Goal: Task Accomplishment & Management: Manage account settings

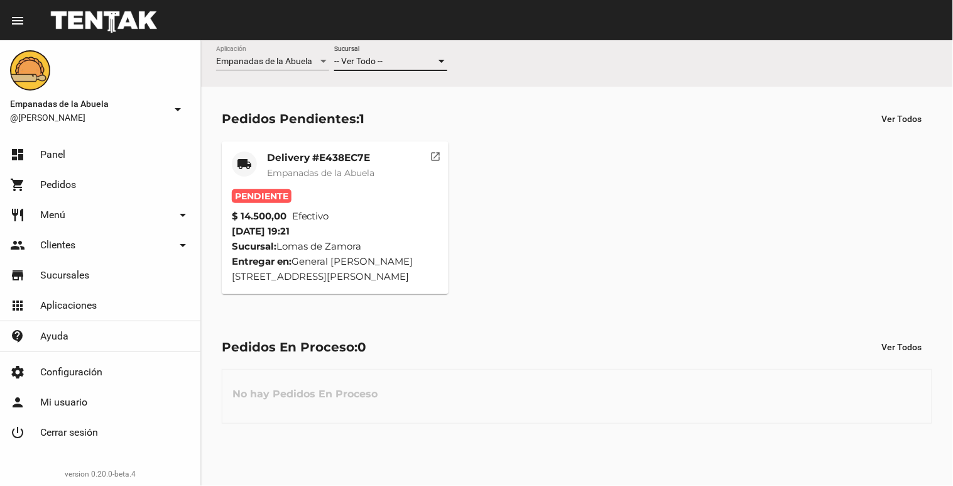
click at [376, 63] on span "-- Ver Todo --" at bounding box center [358, 61] width 48 height 10
click at [353, 109] on span "Lomas de Zamora" at bounding box center [390, 114] width 113 height 26
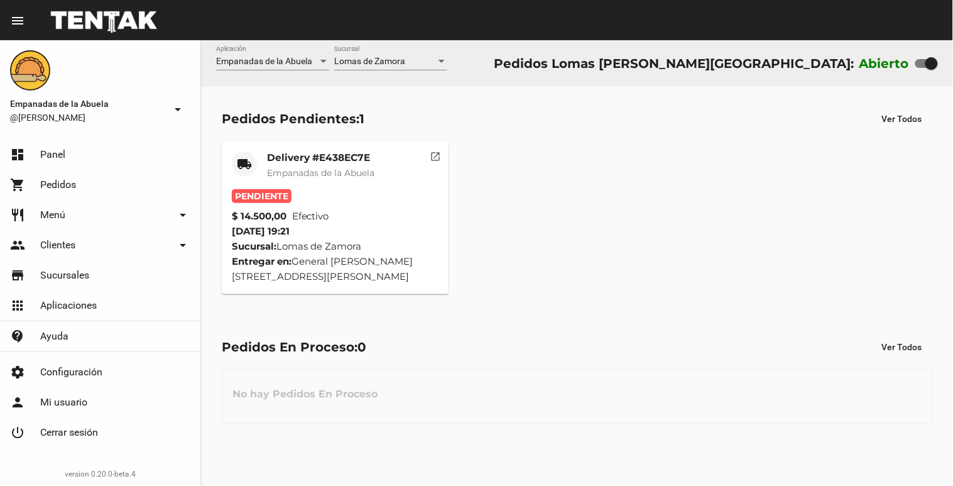
click at [323, 154] on mat-card-title "Delivery #E438EC7E" at bounding box center [320, 157] width 107 height 13
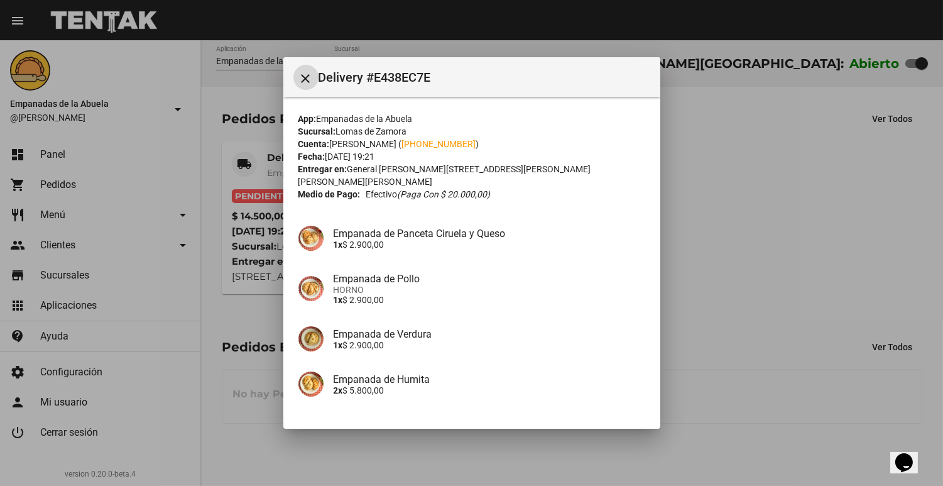
scroll to position [79, 0]
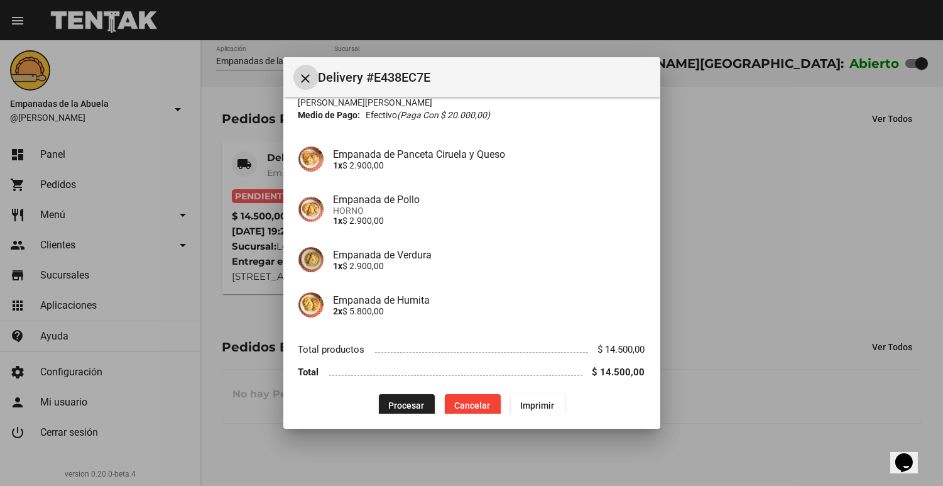
click at [389, 400] on span "Procesar" at bounding box center [407, 405] width 36 height 10
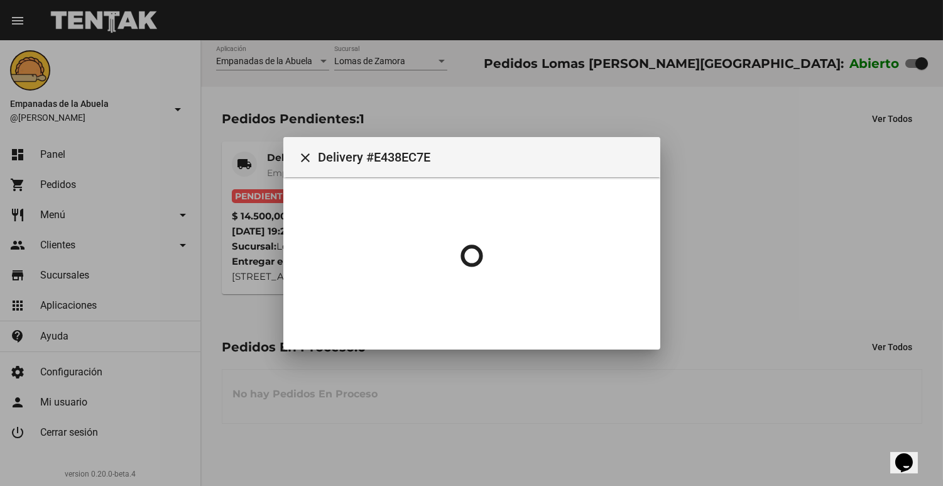
scroll to position [0, 0]
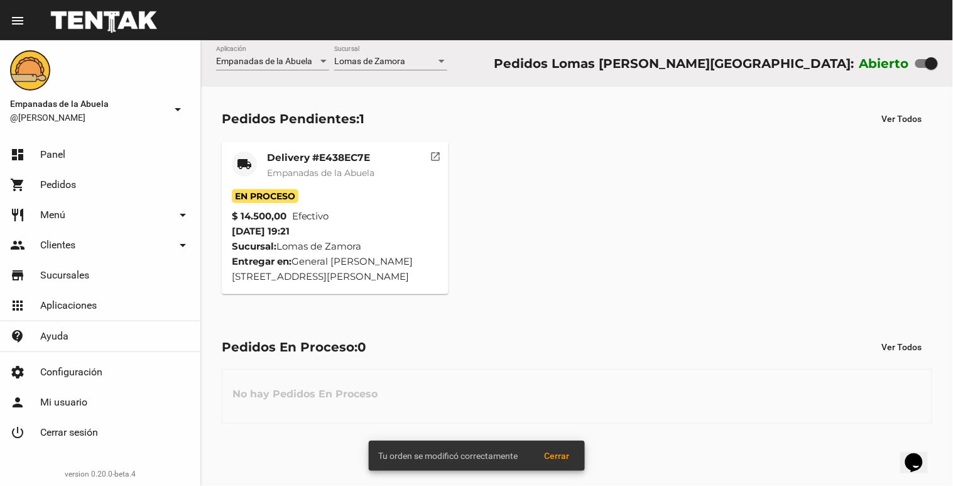
click at [274, 160] on mat-card-title "Delivery #E438EC7E" at bounding box center [320, 157] width 107 height 13
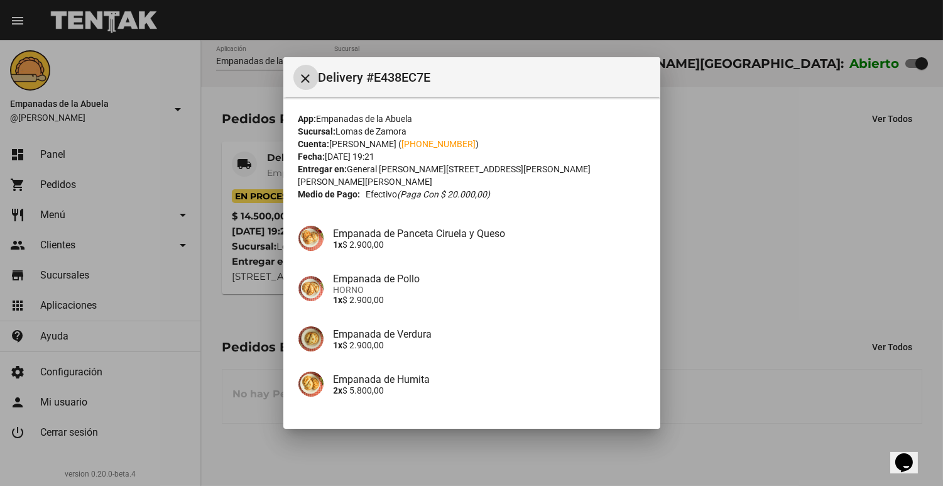
scroll to position [79, 0]
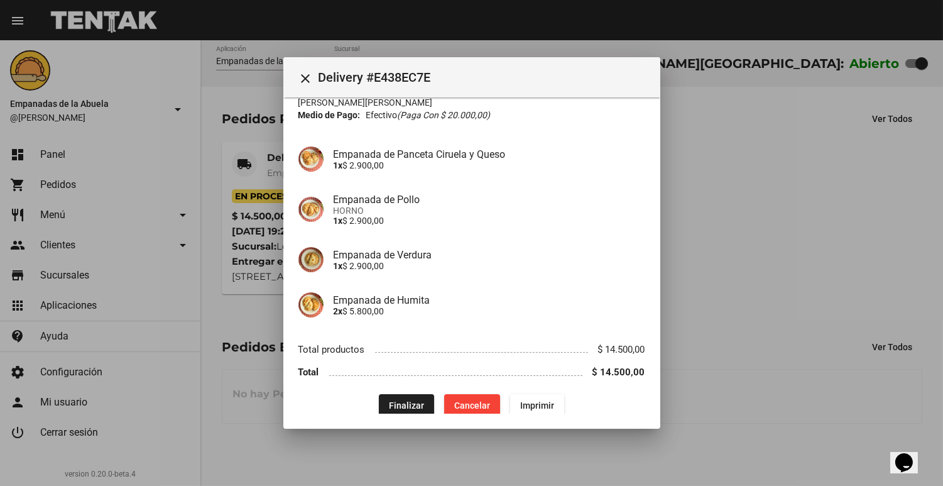
drag, startPoint x: 400, startPoint y: 388, endPoint x: 463, endPoint y: 302, distance: 106.0
click at [463, 302] on div "App: Empanadas de la Abuela Sucursal: Lomas [PERSON_NAME] Cuenta: [PERSON_NAME]…" at bounding box center [471, 224] width 347 height 383
click at [463, 306] on p "2x $ 5.800,00" at bounding box center [490, 311] width 312 height 10
click at [520, 403] on mat-dialog-content "App: Empanadas de la Abuela Sucursal: Lomas [PERSON_NAME] Cuenta: [PERSON_NAME]…" at bounding box center [471, 254] width 377 height 315
click at [526, 394] on button "Imprimir" at bounding box center [537, 405] width 54 height 23
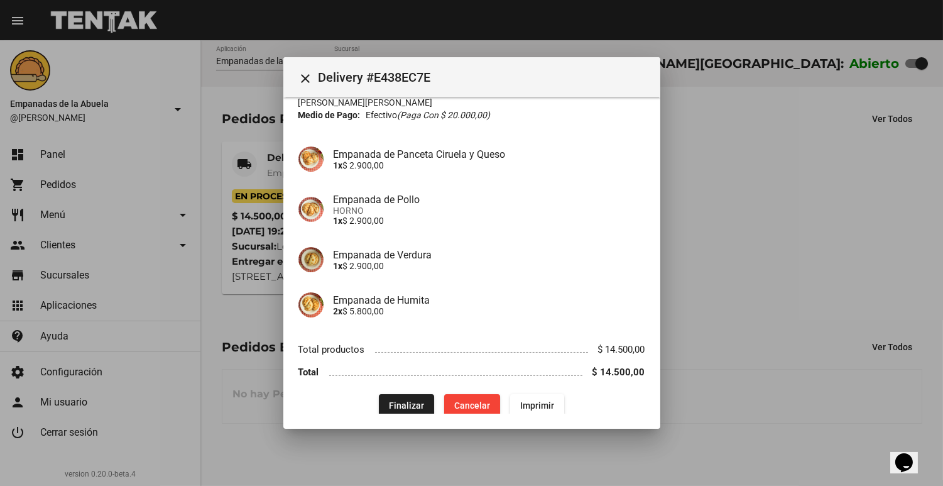
click at [255, 364] on div at bounding box center [471, 243] width 943 height 486
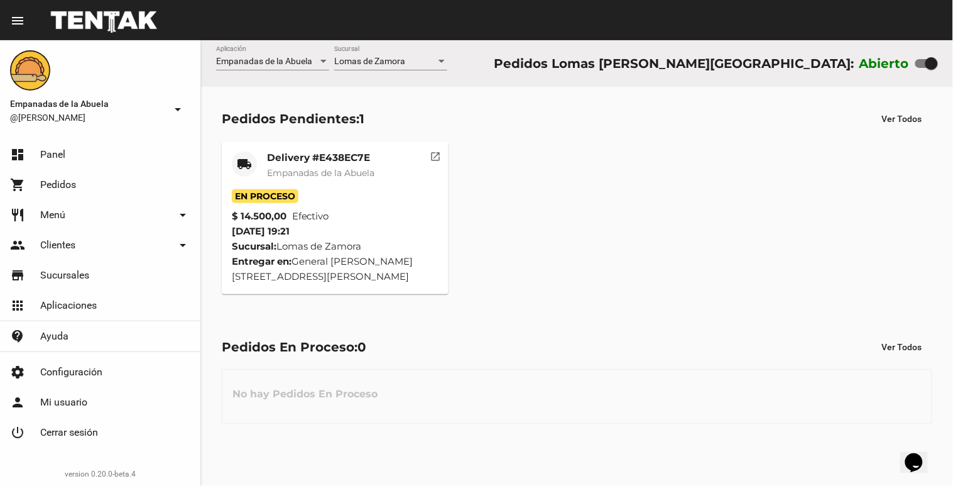
click at [350, 156] on mat-card-title "Delivery #E438EC7E" at bounding box center [320, 157] width 107 height 13
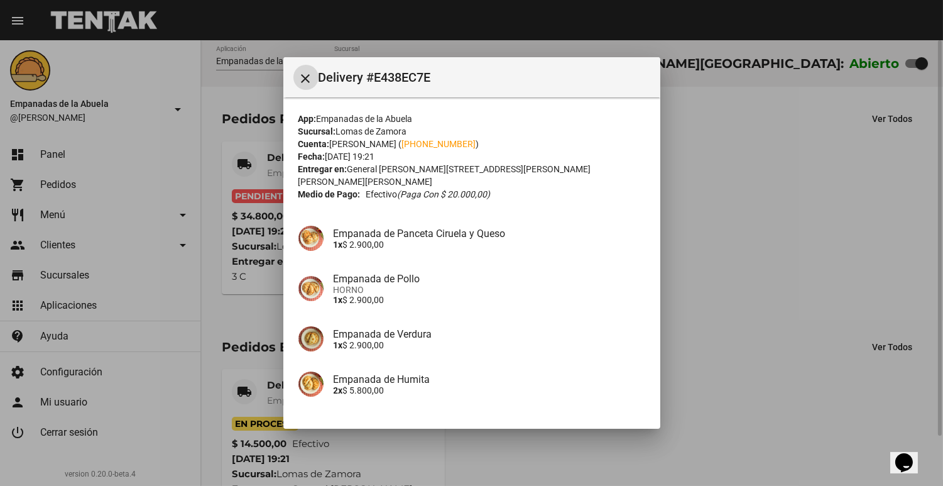
scroll to position [79, 0]
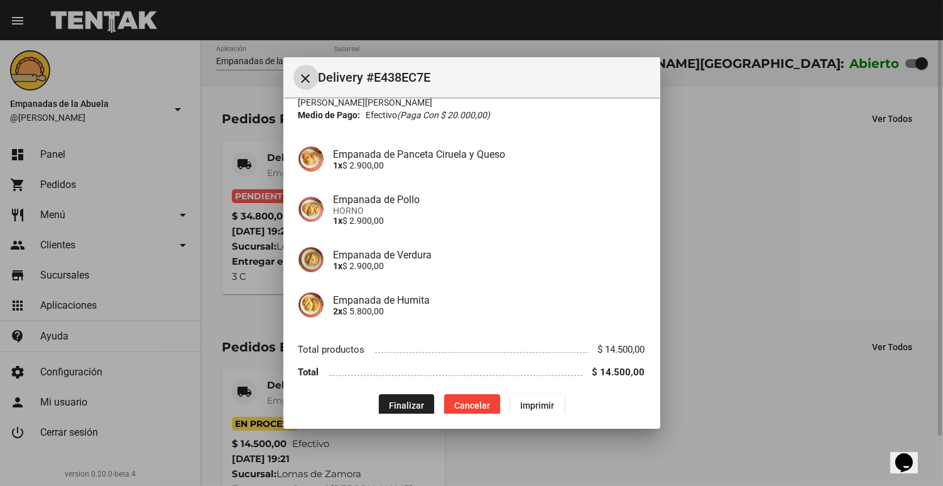
click at [273, 163] on div at bounding box center [471, 243] width 943 height 486
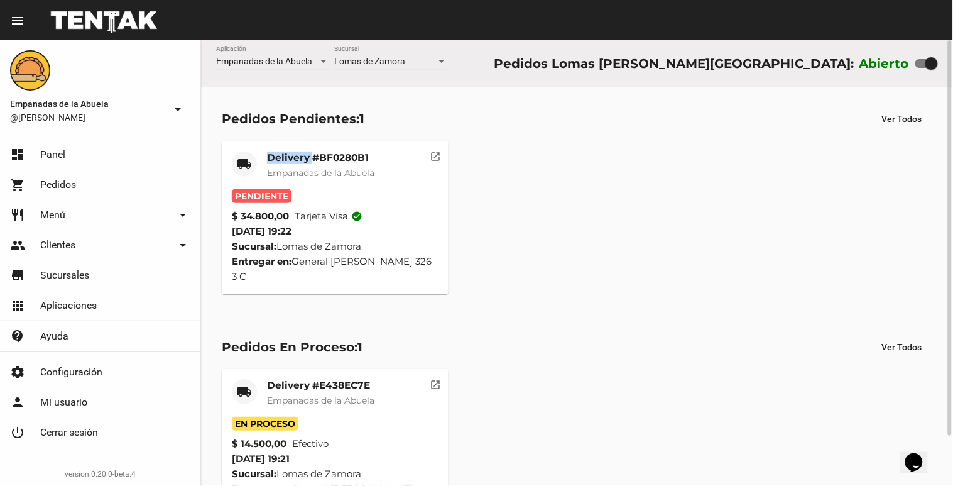
click at [272, 161] on mat-card-title "Delivery #BF0280B1" at bounding box center [320, 157] width 107 height 13
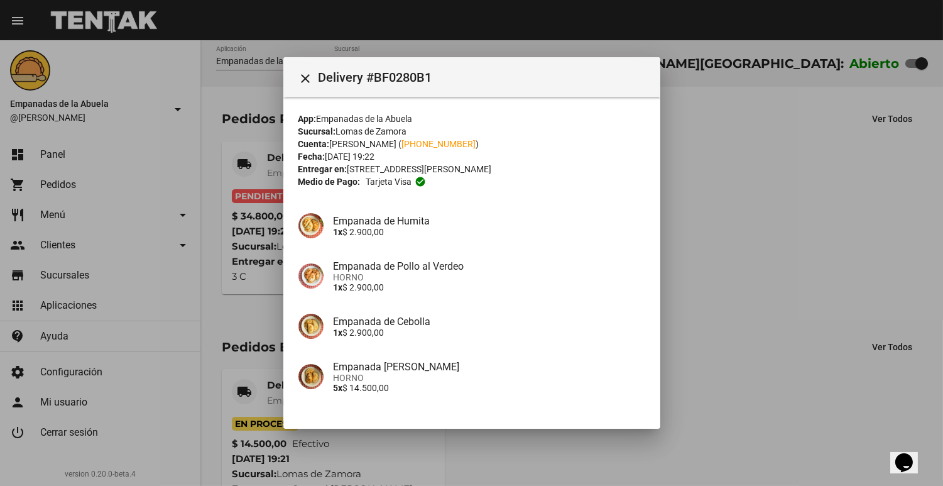
click at [538, 203] on div "Empanada de Humita 1x $ 2.900,00" at bounding box center [471, 225] width 347 height 45
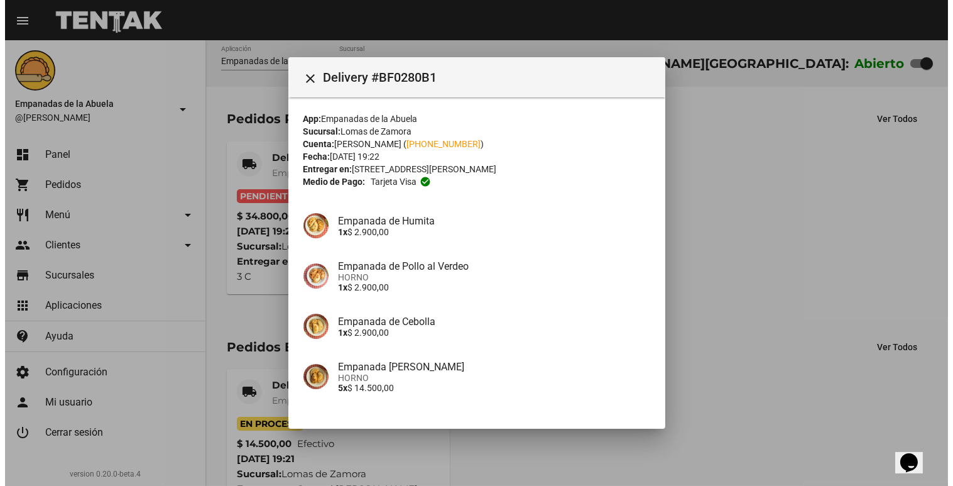
scroll to position [180, 0]
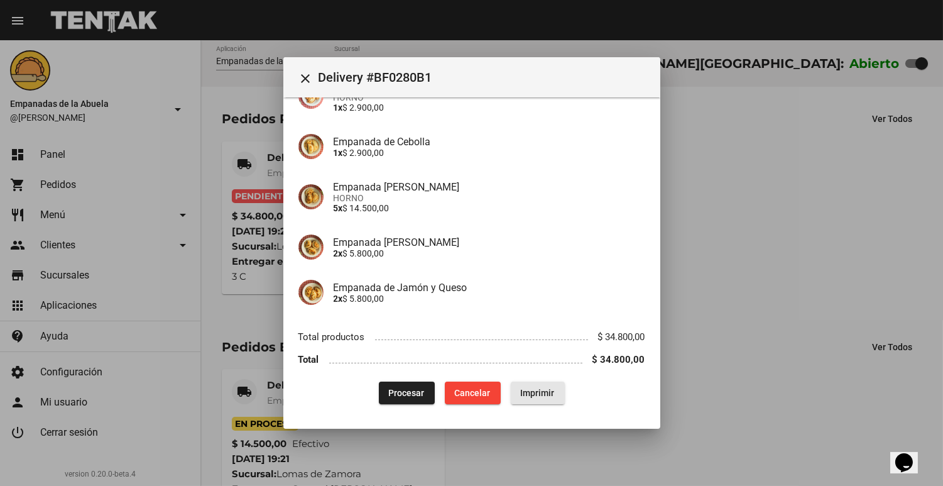
click at [535, 390] on span "Imprimir" at bounding box center [538, 393] width 34 height 10
click at [289, 171] on mat-dialog-content "App: Empanadas de la Abuela Sucursal: Lomas [PERSON_NAME] Cuenta: [PERSON_NAME]…" at bounding box center [471, 254] width 377 height 315
click at [234, 187] on div at bounding box center [471, 243] width 943 height 486
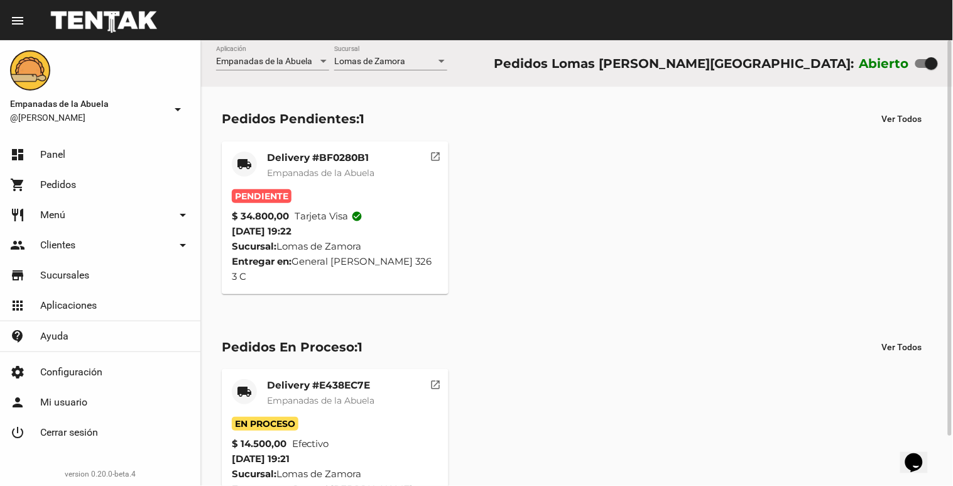
click at [394, 61] on span "Lomas de Zamora" at bounding box center [369, 61] width 71 height 10
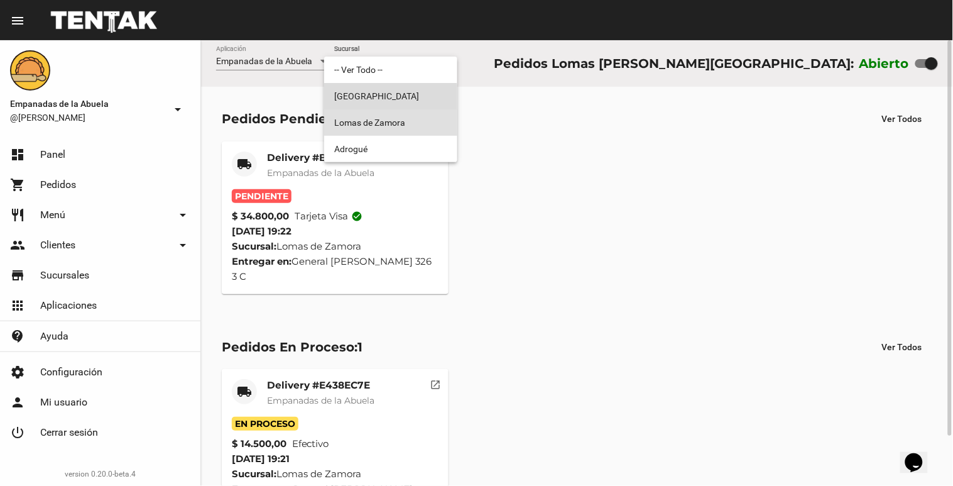
click at [373, 99] on span "[GEOGRAPHIC_DATA]" at bounding box center [390, 96] width 113 height 26
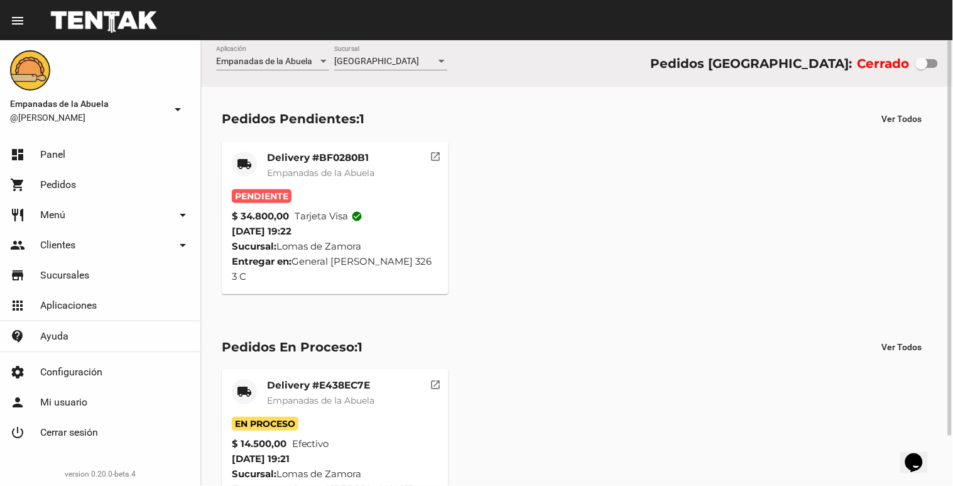
click at [391, 54] on div "Monte Grande Sucursal" at bounding box center [390, 58] width 113 height 24
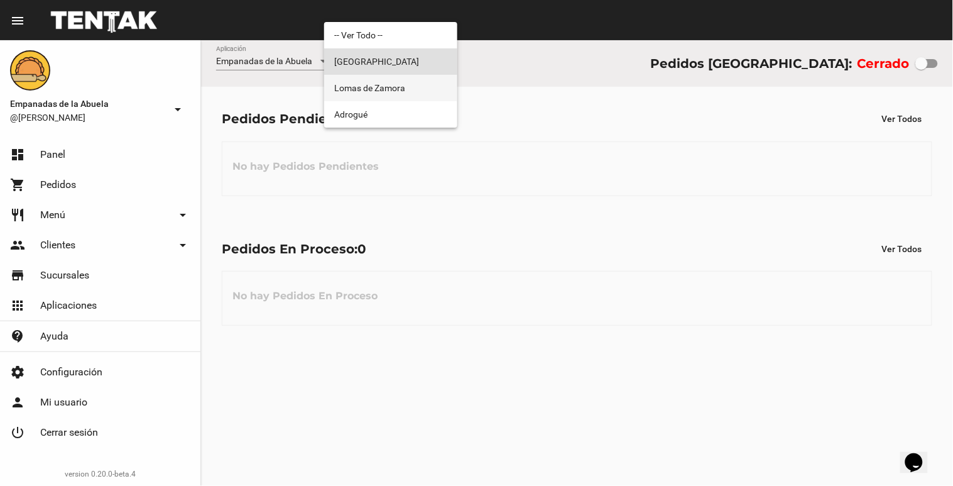
click at [371, 89] on span "Lomas de Zamora" at bounding box center [390, 88] width 113 height 26
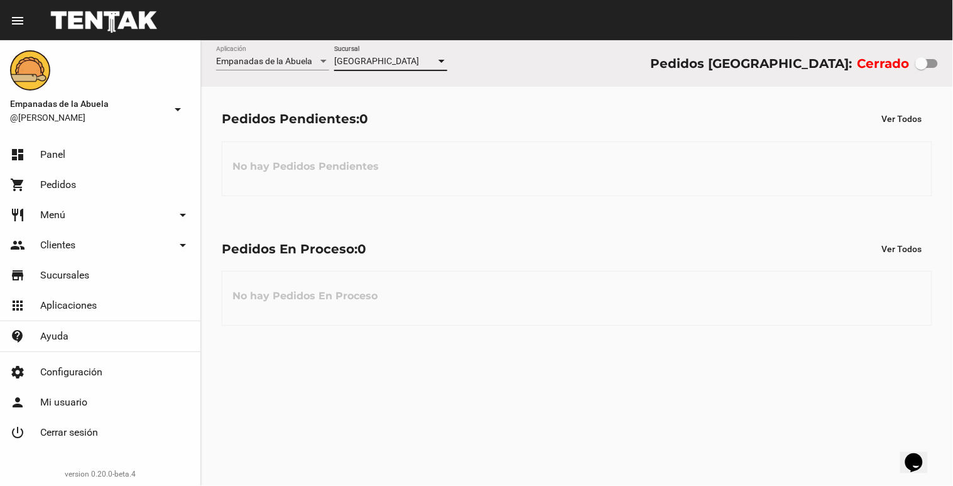
checkbox input "true"
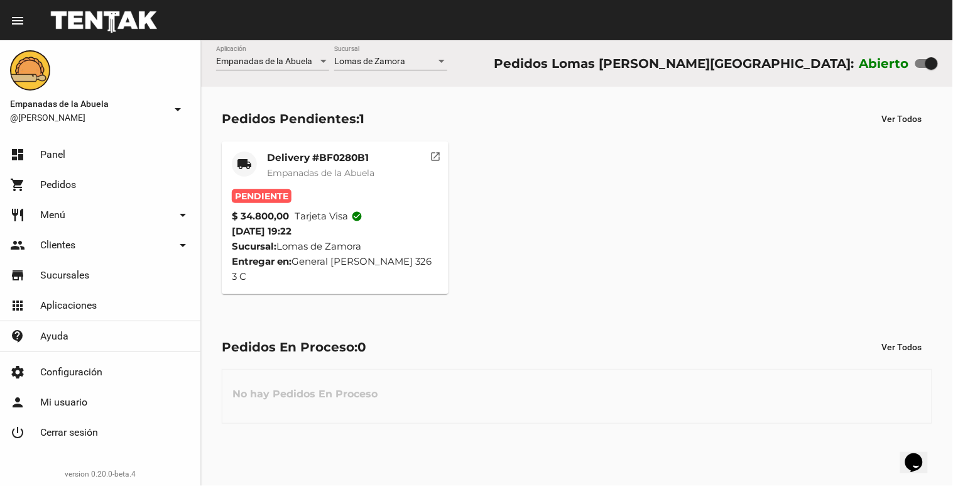
click at [275, 146] on mat-card "local_shipping Delivery #BF0280B1 Empanadas de la Abuela Pendiente $ 34.800,00 …" at bounding box center [335, 217] width 227 height 153
click at [267, 158] on mat-card-title "Delivery #BF0280B1" at bounding box center [320, 157] width 107 height 13
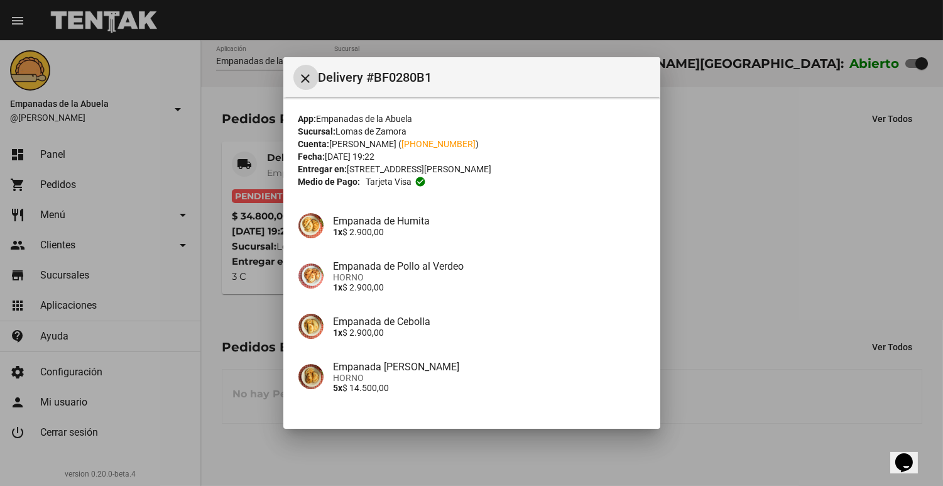
scroll to position [180, 0]
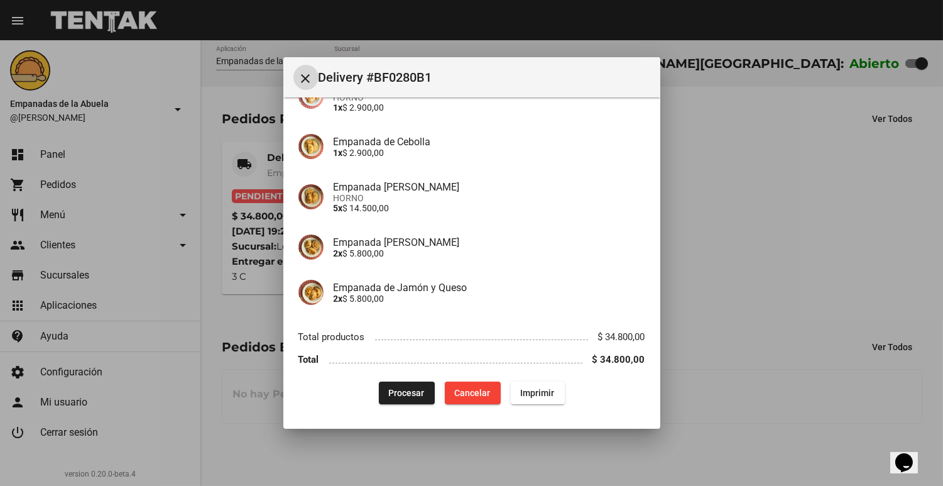
click at [380, 401] on button "Procesar" at bounding box center [407, 392] width 56 height 23
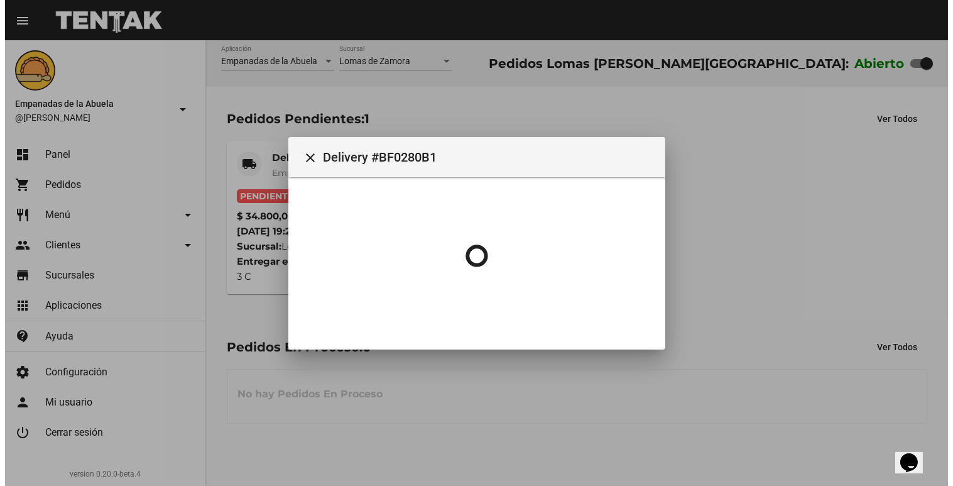
scroll to position [0, 0]
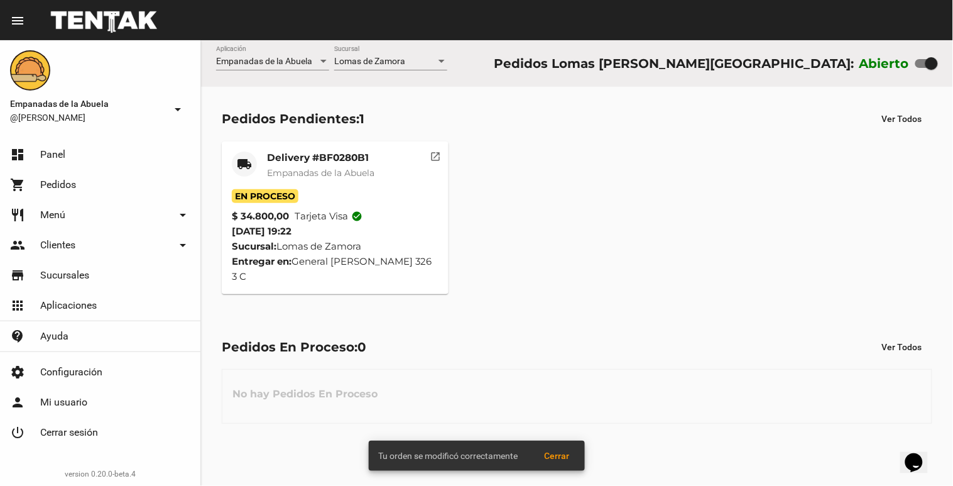
click at [239, 323] on div "Pedidos En Proceso: 0 Ver Todos No hay Pedidos En Proceso" at bounding box center [577, 379] width 752 height 129
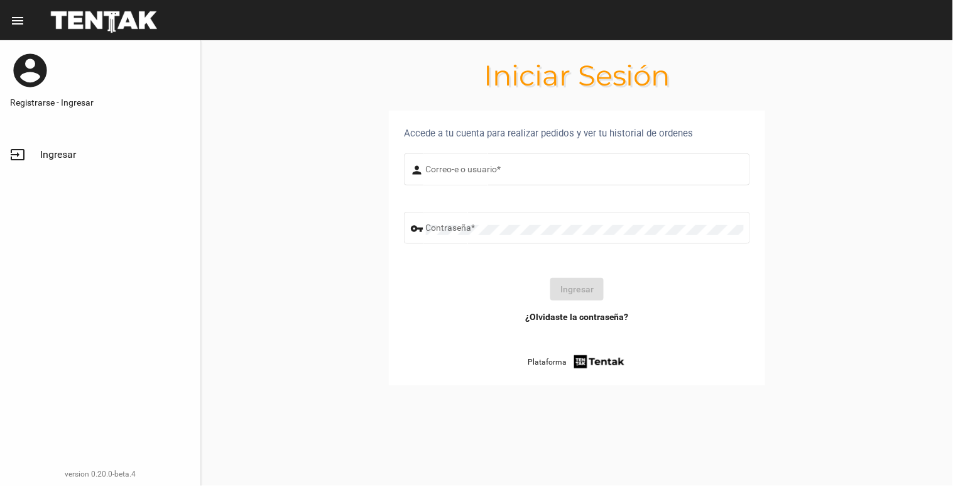
type input "[EMAIL_ADDRESS][DOMAIN_NAME]"
